Goal: Information Seeking & Learning: Check status

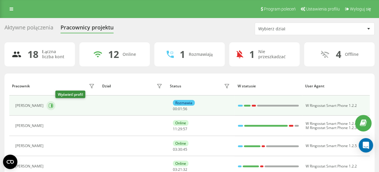
click at [52, 105] on icon at bounding box center [51, 105] width 1 height 3
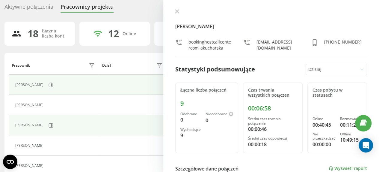
scroll to position [30, 0]
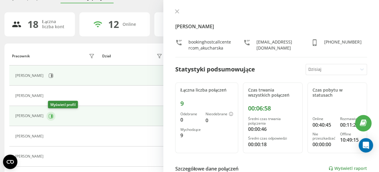
click at [52, 116] on icon at bounding box center [51, 115] width 1 height 3
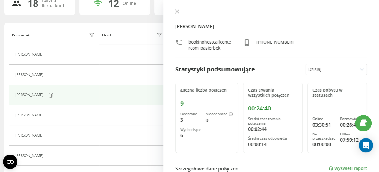
scroll to position [60, 0]
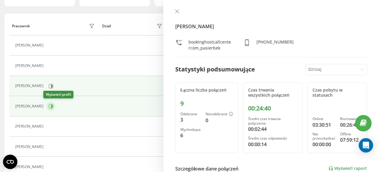
click at [51, 104] on icon at bounding box center [51, 105] width 1 height 3
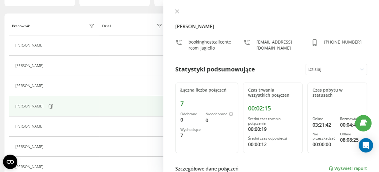
scroll to position [90, 0]
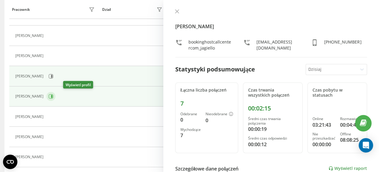
click at [53, 96] on icon at bounding box center [51, 96] width 4 height 4
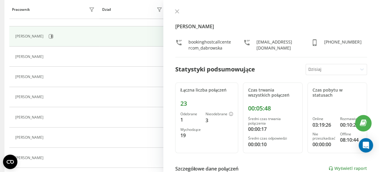
scroll to position [180, 0]
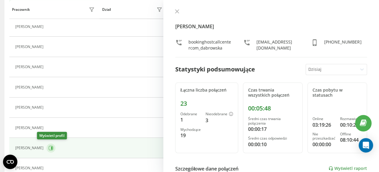
click at [51, 146] on icon at bounding box center [51, 147] width 1 height 3
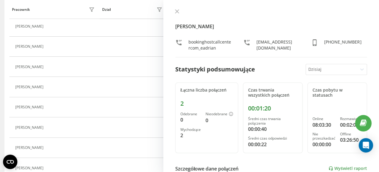
scroll to position [121, 0]
click at [177, 11] on icon at bounding box center [177, 12] width 4 height 4
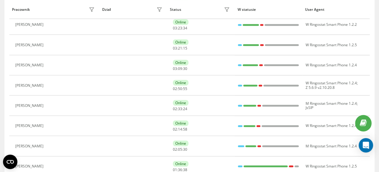
scroll to position [81, 0]
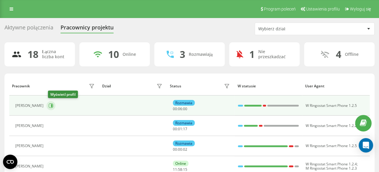
click at [53, 105] on icon at bounding box center [51, 105] width 5 height 5
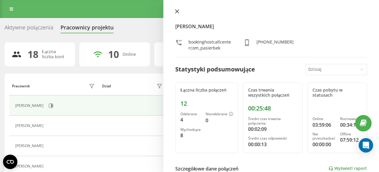
click at [176, 10] on icon at bounding box center [177, 12] width 4 height 4
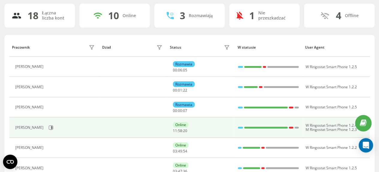
scroll to position [60, 0]
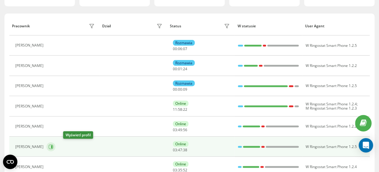
click at [52, 146] on icon at bounding box center [51, 146] width 1 height 3
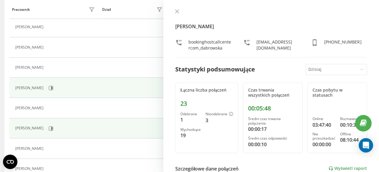
scroll to position [120, 0]
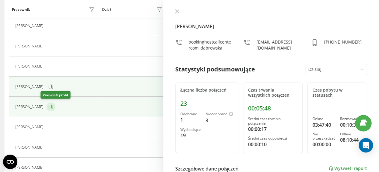
click at [51, 105] on icon at bounding box center [51, 106] width 1 height 3
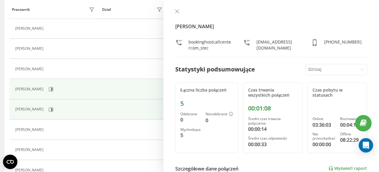
scroll to position [150, 0]
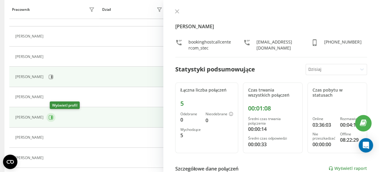
click at [52, 116] on icon at bounding box center [51, 117] width 1 height 3
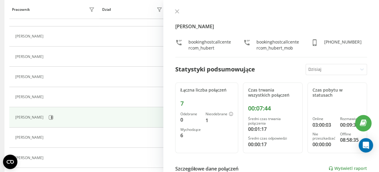
scroll to position [180, 0]
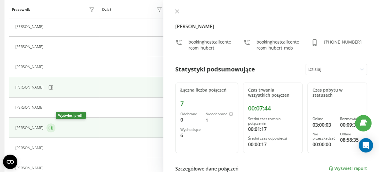
click at [52, 126] on icon at bounding box center [51, 127] width 1 height 3
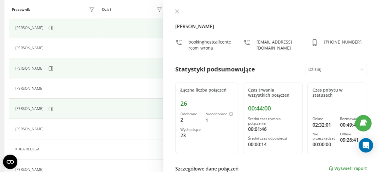
scroll to position [240, 0]
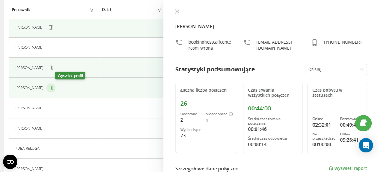
click at [52, 87] on icon at bounding box center [51, 87] width 1 height 3
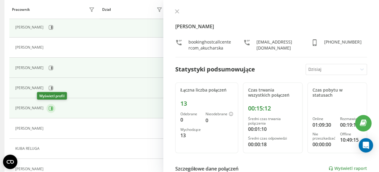
click at [49, 106] on icon at bounding box center [51, 108] width 5 height 5
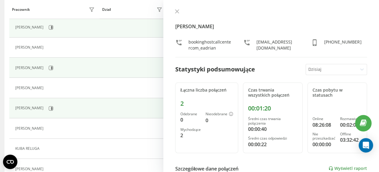
scroll to position [219, 0]
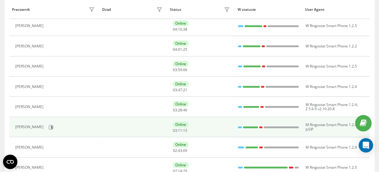
scroll to position [121, 0]
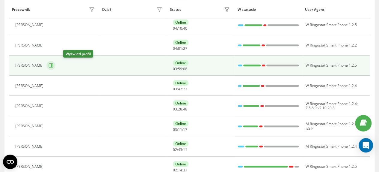
click at [52, 64] on icon at bounding box center [51, 65] width 1 height 3
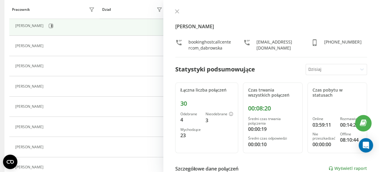
scroll to position [40, 0]
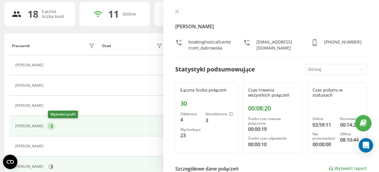
click at [52, 124] on icon at bounding box center [51, 125] width 1 height 3
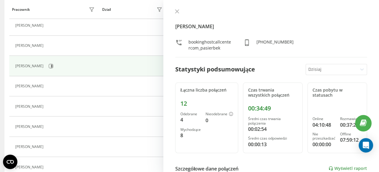
scroll to position [130, 0]
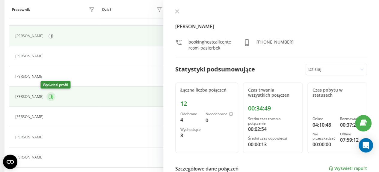
click at [51, 96] on icon at bounding box center [51, 96] width 1 height 3
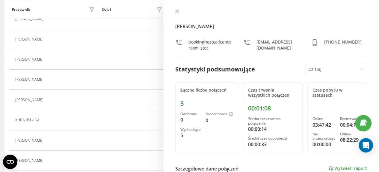
scroll to position [269, 0]
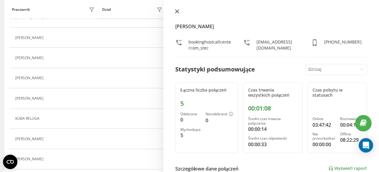
click at [175, 10] on icon at bounding box center [177, 12] width 4 height 4
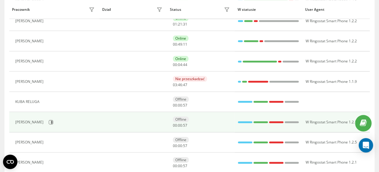
scroll to position [277, 0]
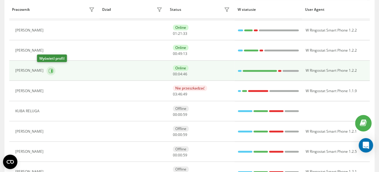
click at [51, 70] on icon at bounding box center [51, 70] width 1 height 3
